Goal: Task Accomplishment & Management: Manage account settings

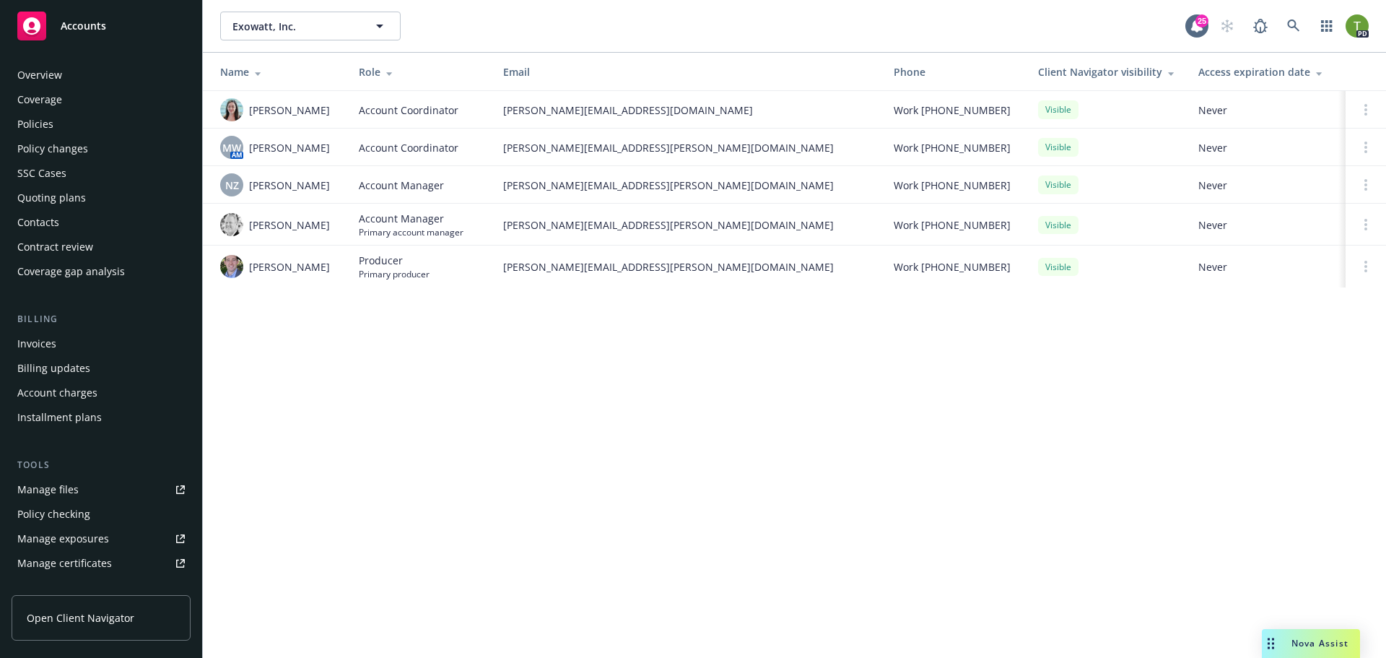
scroll to position [283, 0]
